Goal: Book appointment/travel/reservation

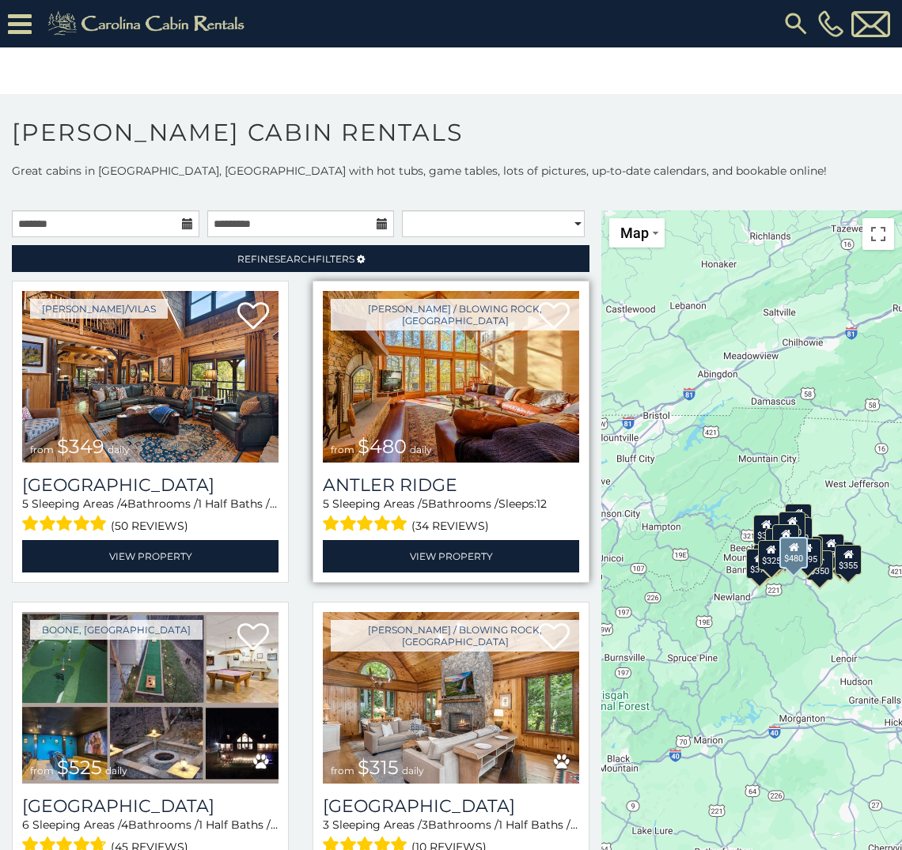
click at [408, 410] on img at bounding box center [451, 377] width 256 height 172
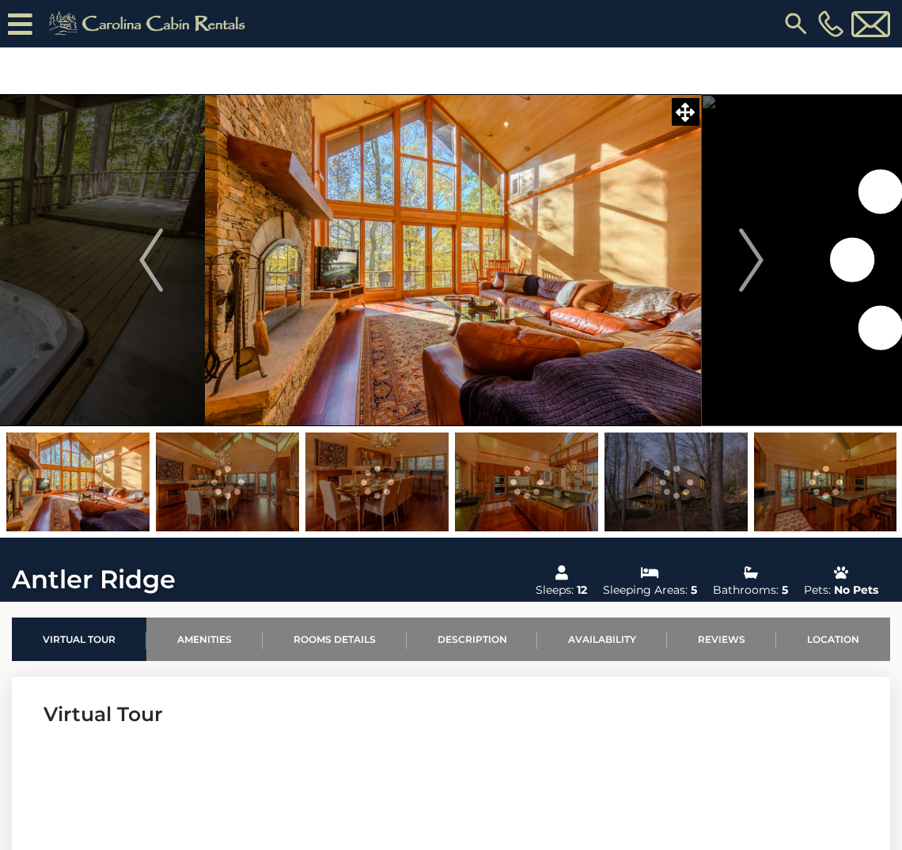
drag, startPoint x: 504, startPoint y: 294, endPoint x: 372, endPoint y: 269, distance: 134.5
click at [372, 269] on img at bounding box center [453, 260] width 496 height 332
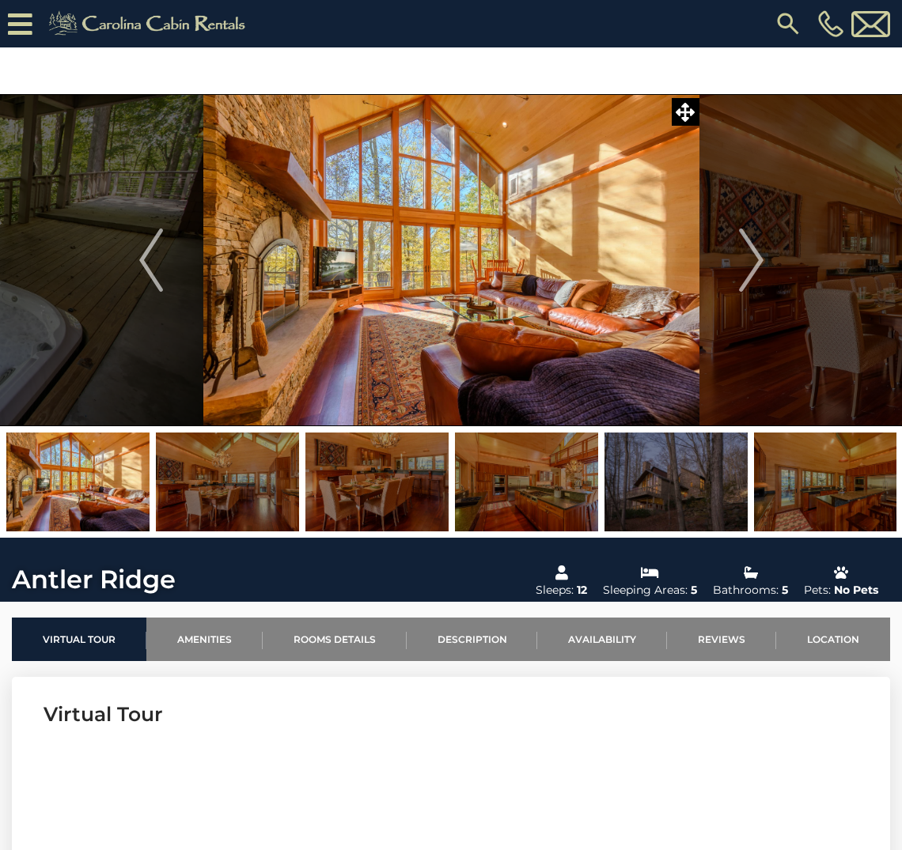
click at [117, 481] on img at bounding box center [77, 482] width 143 height 99
click at [207, 470] on img at bounding box center [227, 482] width 143 height 99
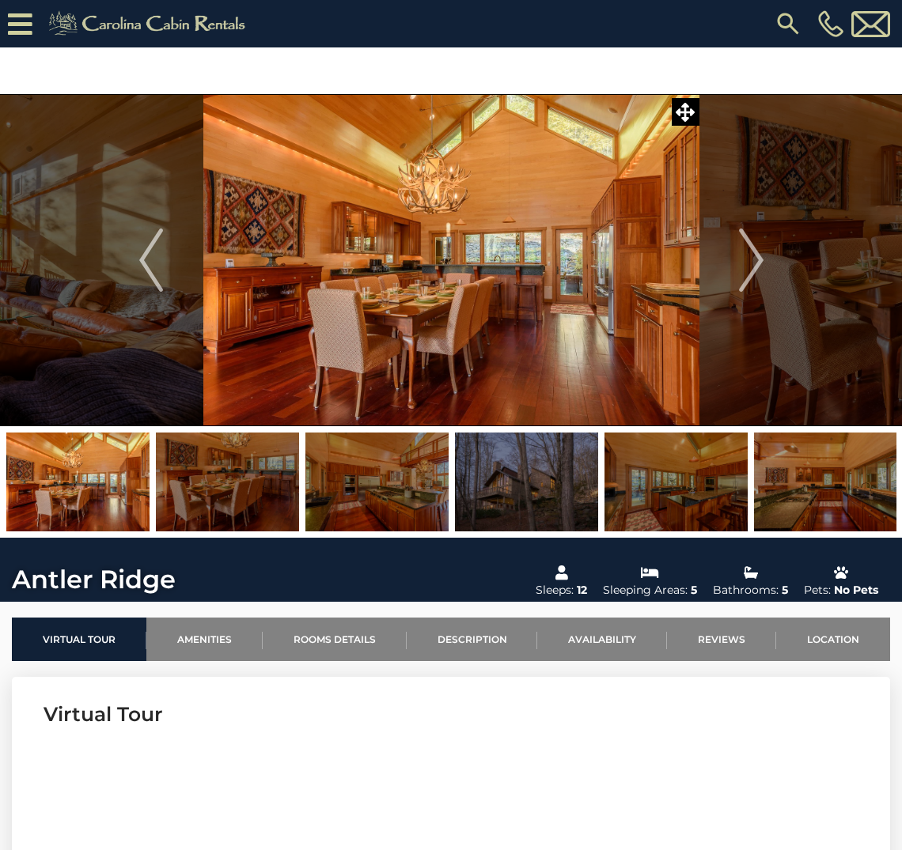
click at [377, 482] on img at bounding box center [376, 482] width 143 height 99
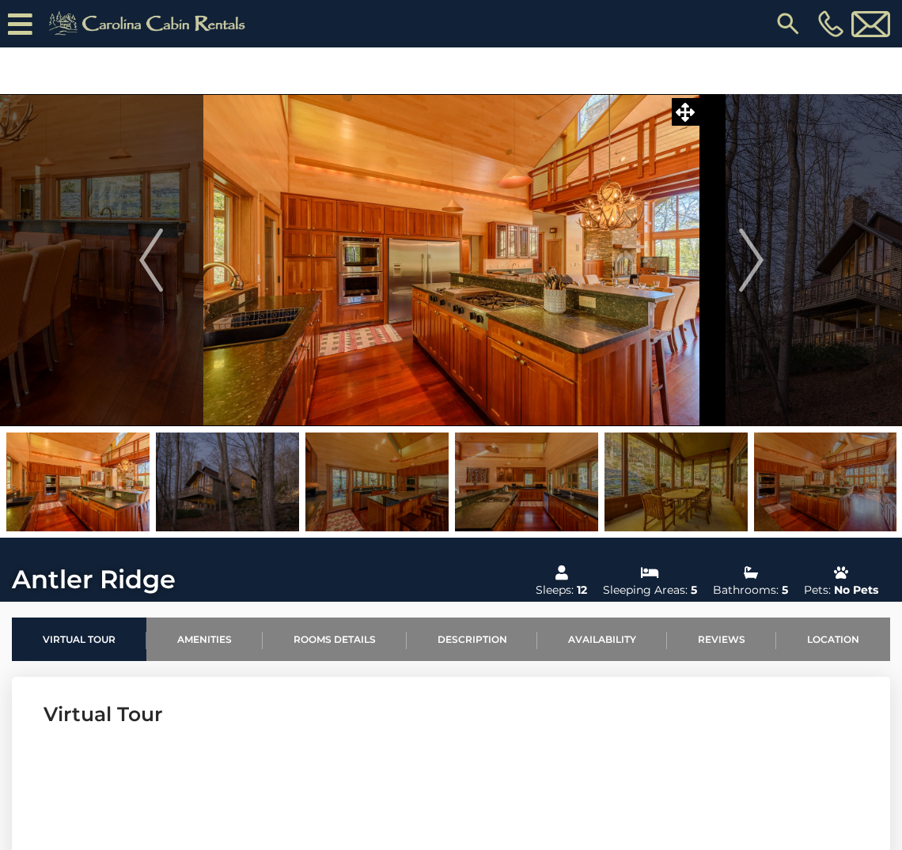
click at [412, 474] on img at bounding box center [376, 482] width 143 height 99
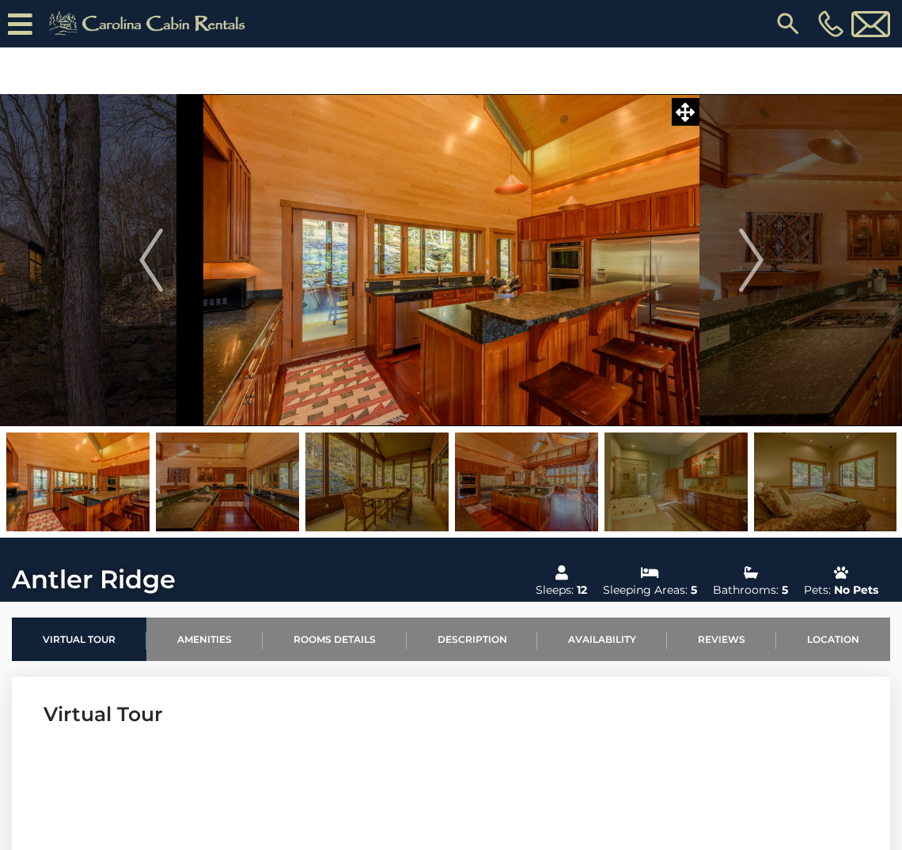
click at [509, 473] on img at bounding box center [526, 482] width 143 height 99
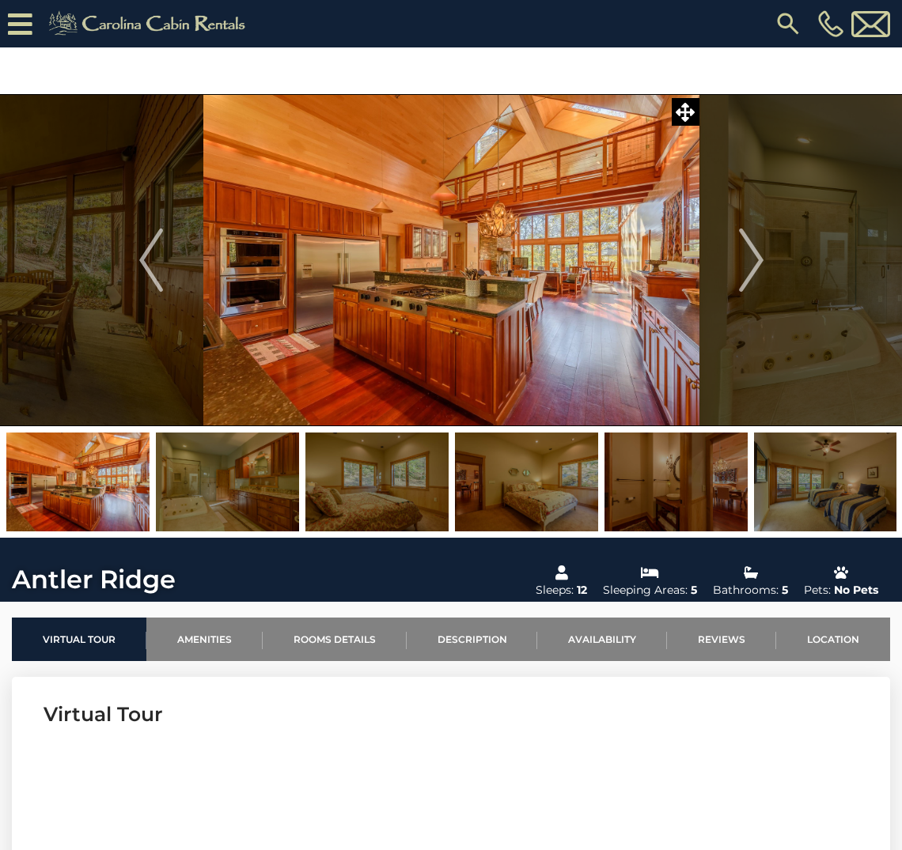
click at [535, 488] on img at bounding box center [526, 482] width 143 height 99
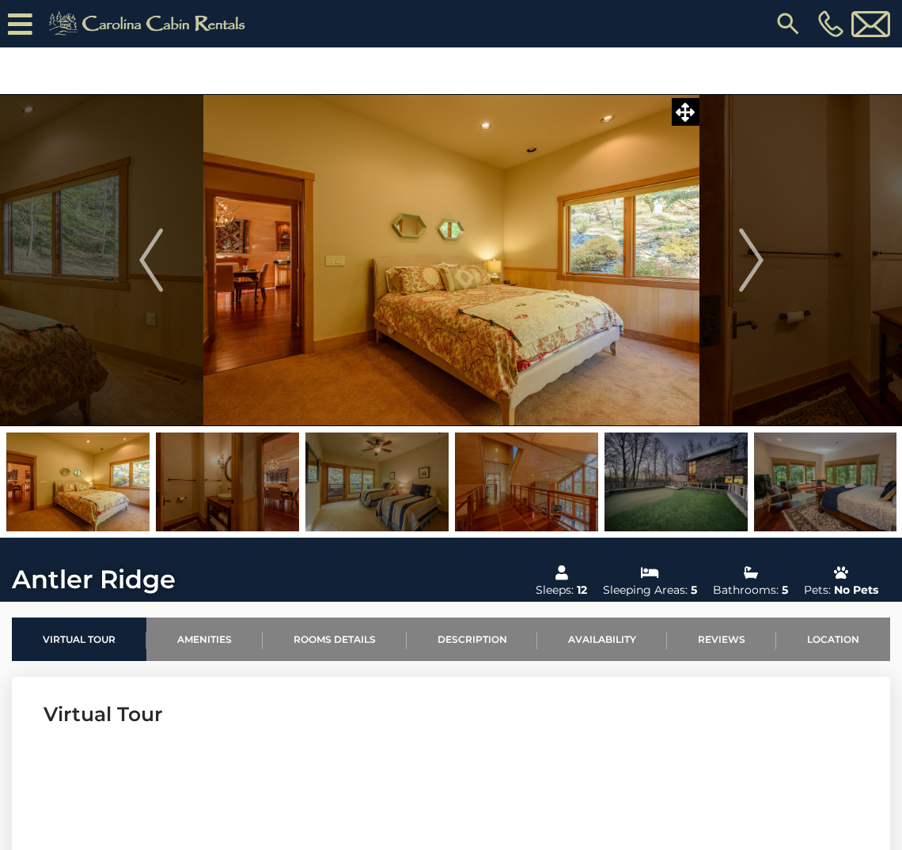
click at [649, 478] on img at bounding box center [675, 482] width 143 height 99
